Goal: Information Seeking & Learning: Learn about a topic

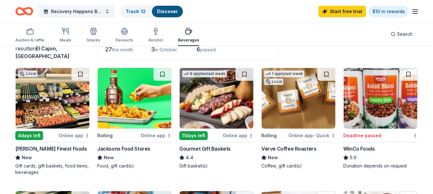
scroll to position [64, 0]
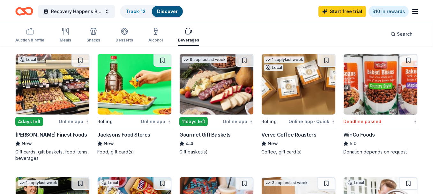
click at [214, 81] on img at bounding box center [217, 84] width 74 height 61
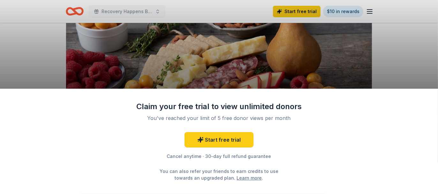
scroll to position [64, 0]
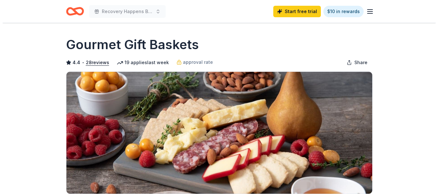
scroll to position [64, 0]
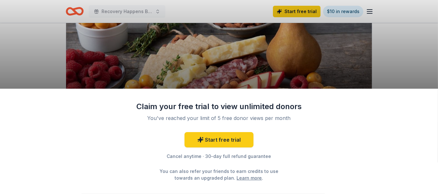
click at [351, 123] on div "Claim your free trial to view unlimited donors You've reached your limit of 5 f…" at bounding box center [219, 141] width 438 height 105
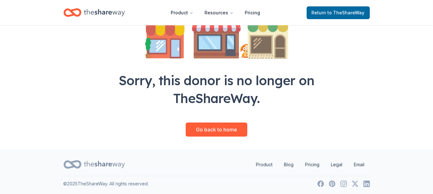
scroll to position [114, 0]
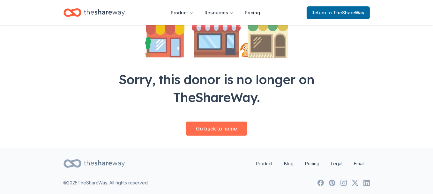
click at [217, 128] on link "Go back to home" at bounding box center [217, 129] width 62 height 14
click at [216, 125] on link "Go back to home" at bounding box center [217, 129] width 62 height 14
